Goal: Task Accomplishment & Management: Complete application form

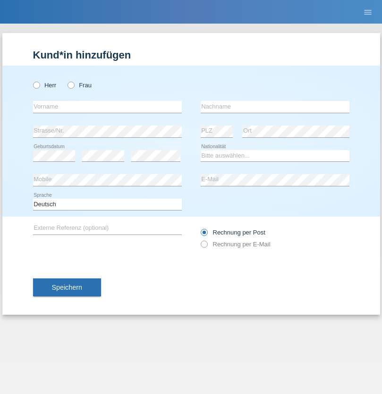
radio input "true"
click at [107, 107] on input "text" at bounding box center [107, 107] width 149 height 12
type input "[PERSON_NAME]"
click at [275, 107] on input "text" at bounding box center [275, 107] width 149 height 12
type input "[PERSON_NAME]"
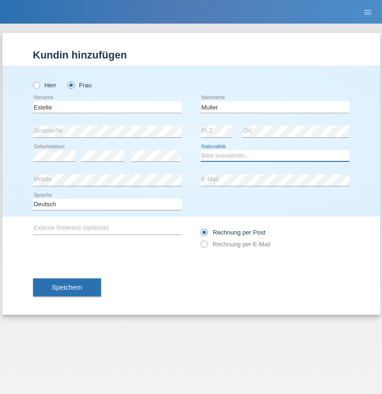
select select "CH"
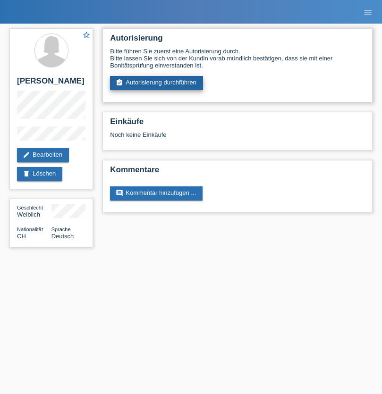
click at [157, 83] on link "assignment_turned_in Autorisierung durchführen" at bounding box center [156, 83] width 93 height 14
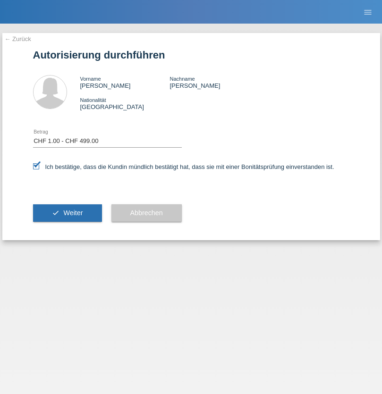
select select "1"
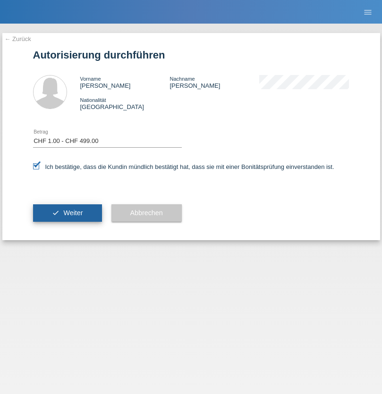
click at [67, 213] on span "Weiter" at bounding box center [72, 213] width 19 height 8
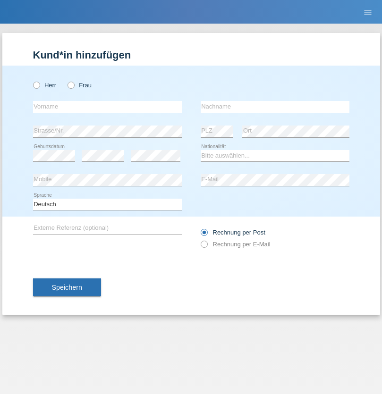
radio input "true"
select select "RS"
select select "C"
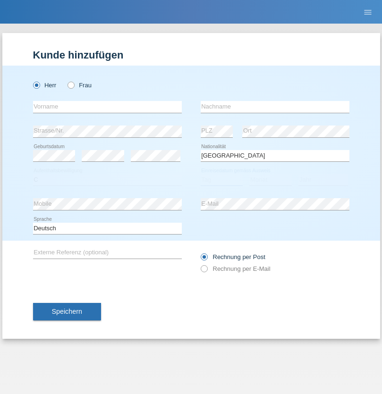
select select "08"
select select "10"
select select "2006"
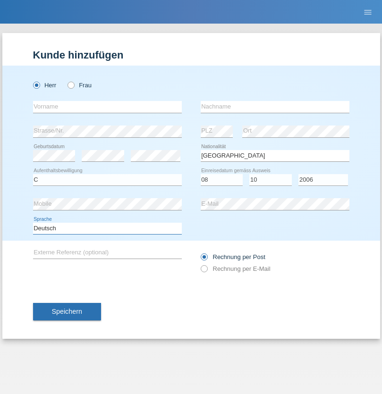
select select "en"
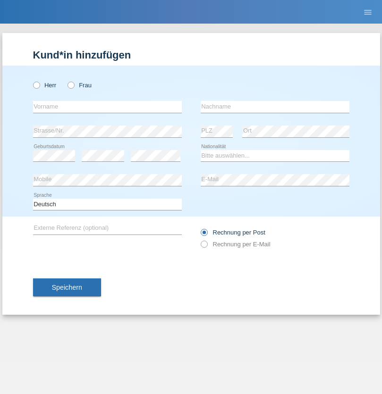
radio input "true"
click at [107, 107] on input "text" at bounding box center [107, 107] width 149 height 12
type input "Sladjan"
click at [275, 107] on input "text" at bounding box center [275, 107] width 149 height 12
type input "Pejic"
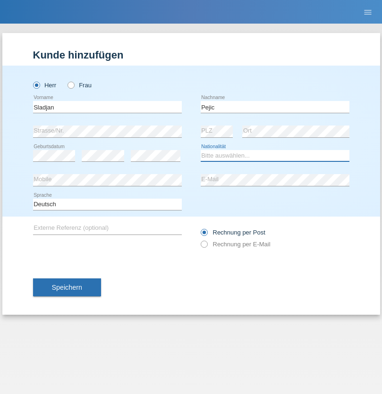
select select "CH"
radio input "true"
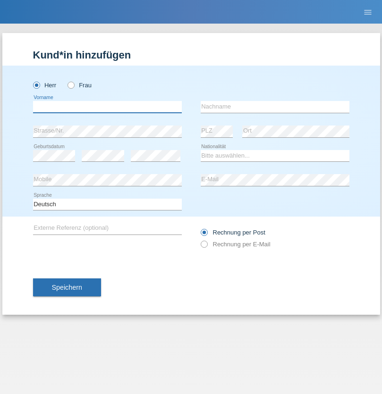
click at [107, 107] on input "text" at bounding box center [107, 107] width 149 height 12
type input "Mohammad Qais"
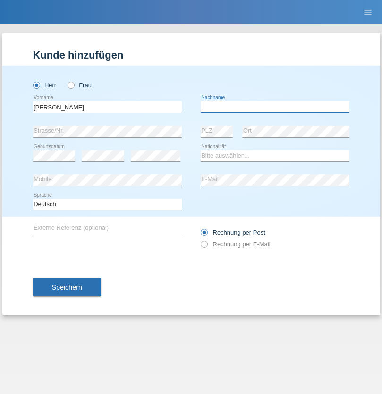
click at [275, 107] on input "text" at bounding box center [275, 107] width 149 height 12
type input "Nemani"
select select "AF"
select select "C"
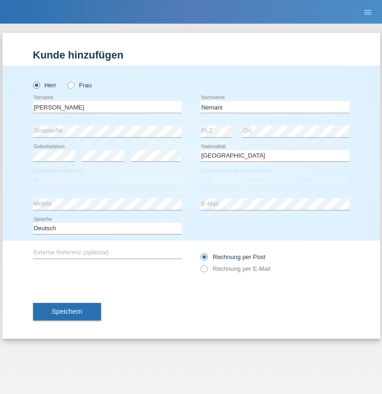
select select "02"
select select "01"
select select "2021"
